Goal: Find specific page/section: Find specific page/section

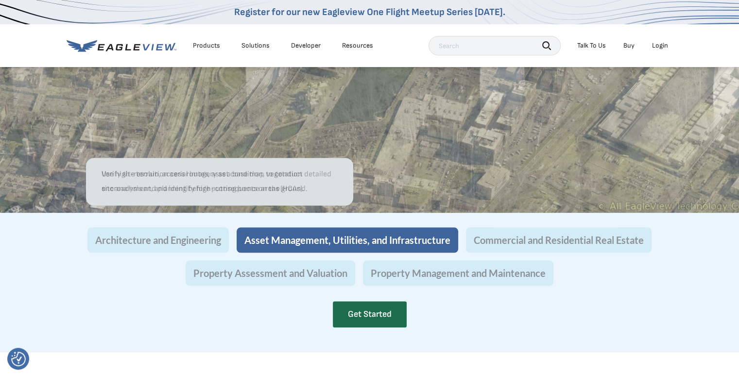
scroll to position [923, 0]
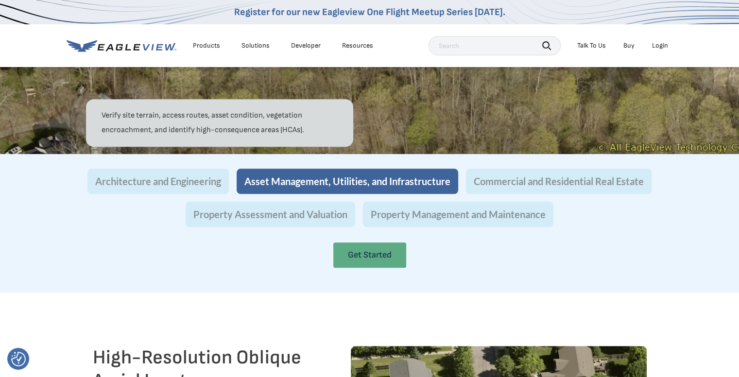
click at [367, 268] on link "Get Started" at bounding box center [369, 254] width 73 height 25
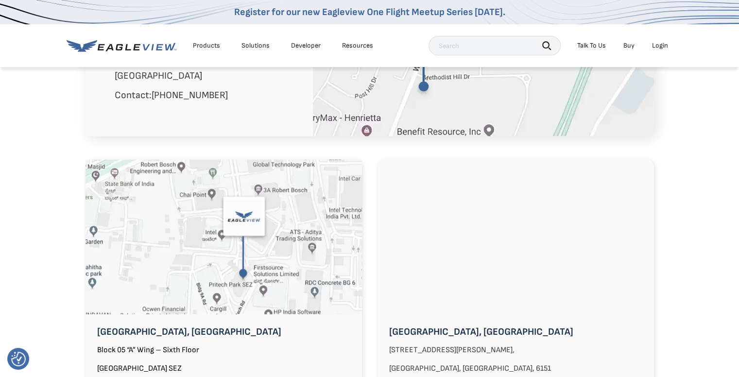
scroll to position [826, 0]
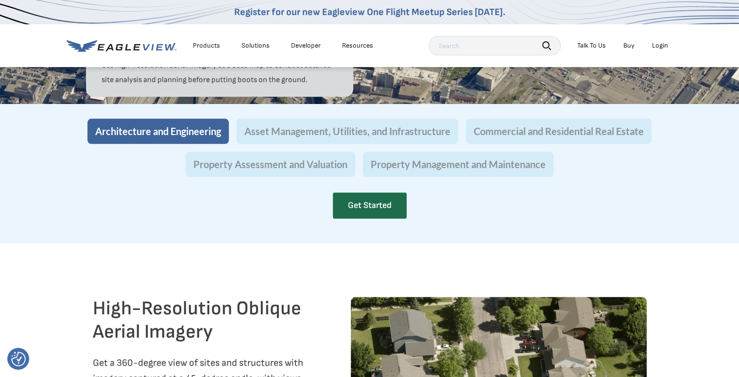
scroll to position [923, 0]
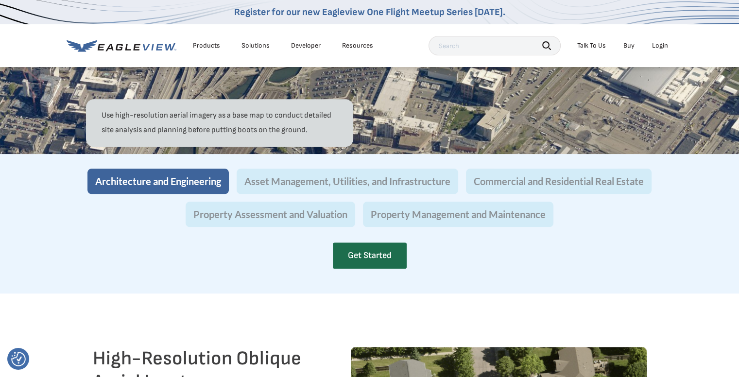
click at [190, 200] on div "Architecture and Engineering Asset Management, Utilities, and Infrastructure Co…" at bounding box center [369, 198] width 568 height 58
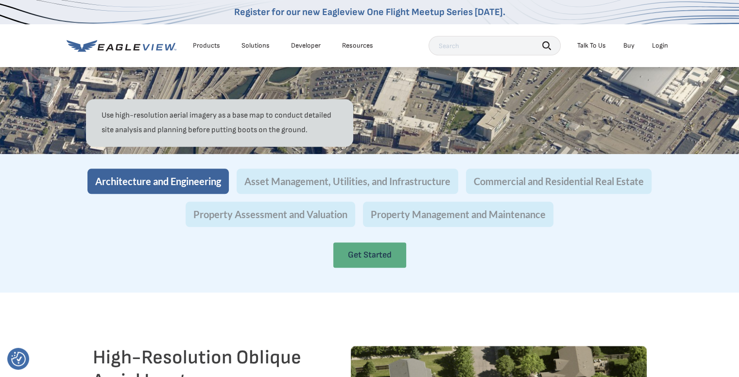
click at [392, 268] on link "Get Started" at bounding box center [369, 254] width 73 height 25
